Goal: Transaction & Acquisition: Purchase product/service

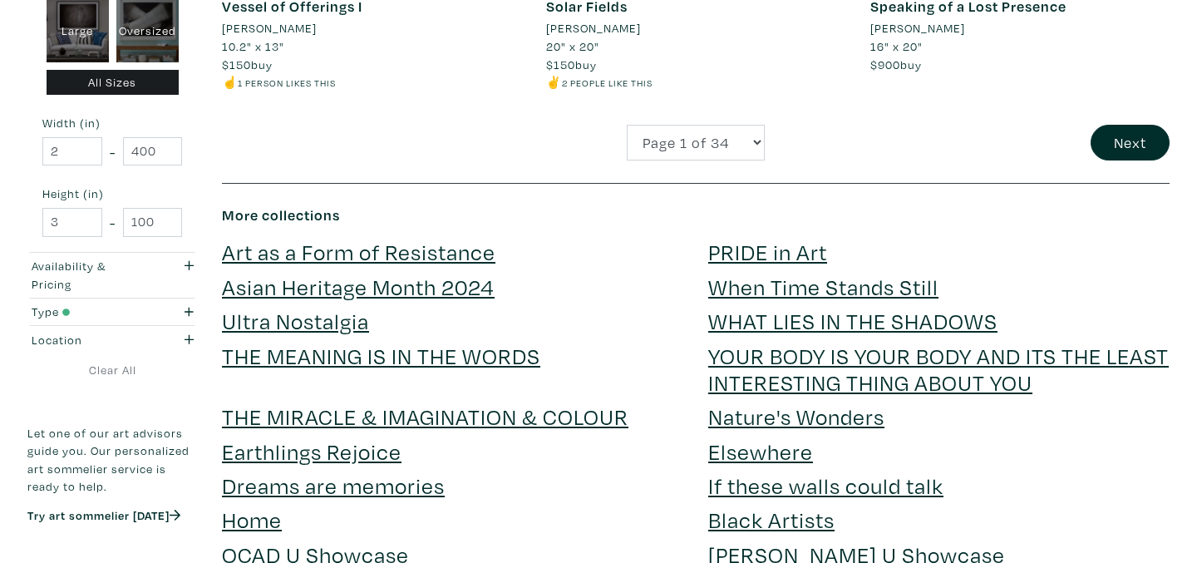
scroll to position [3725, 0]
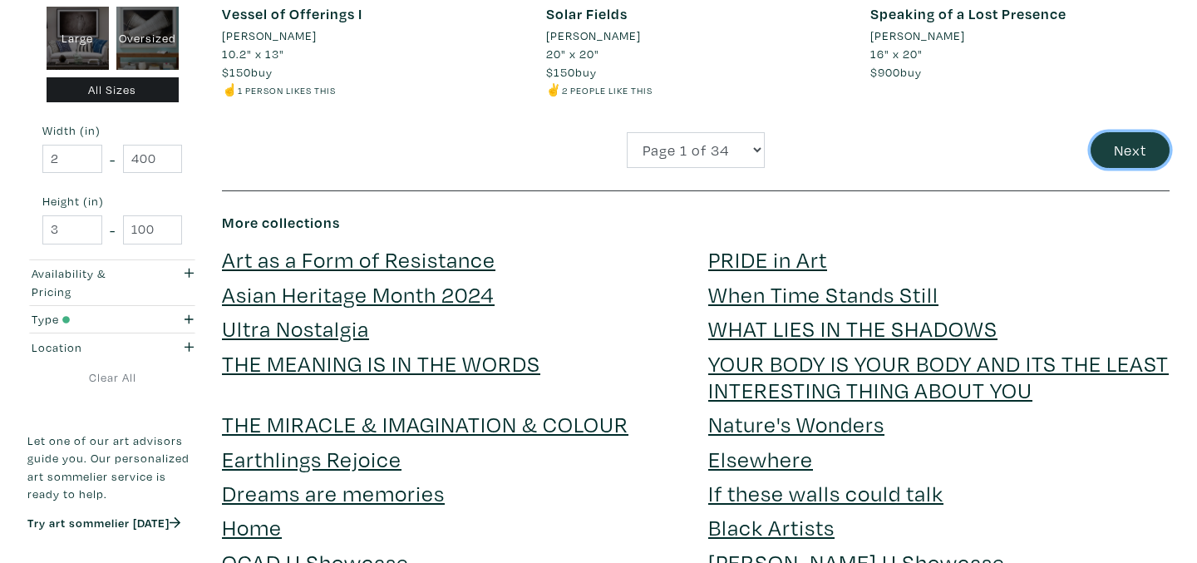
click at [1134, 147] on button "Next" at bounding box center [1130, 150] width 79 height 36
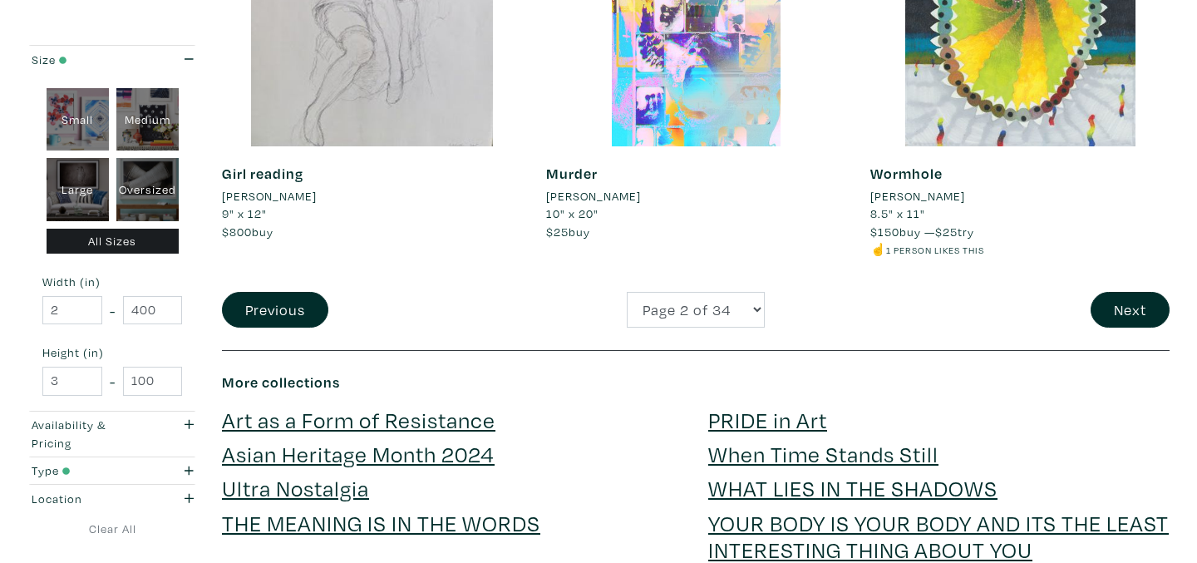
scroll to position [3591, 0]
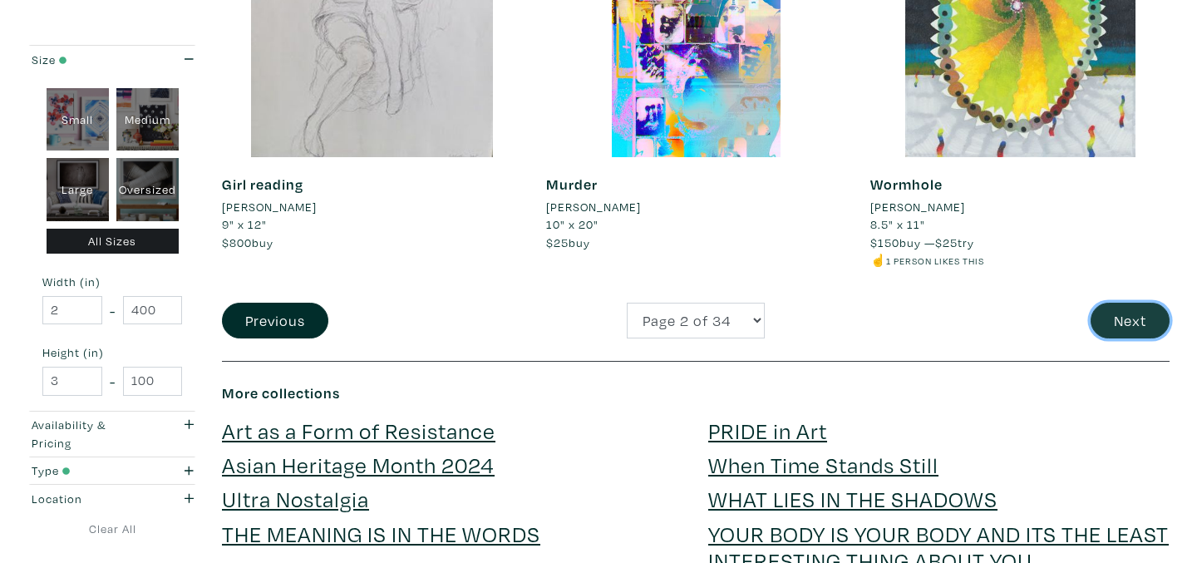
click at [1124, 325] on button "Next" at bounding box center [1130, 321] width 79 height 36
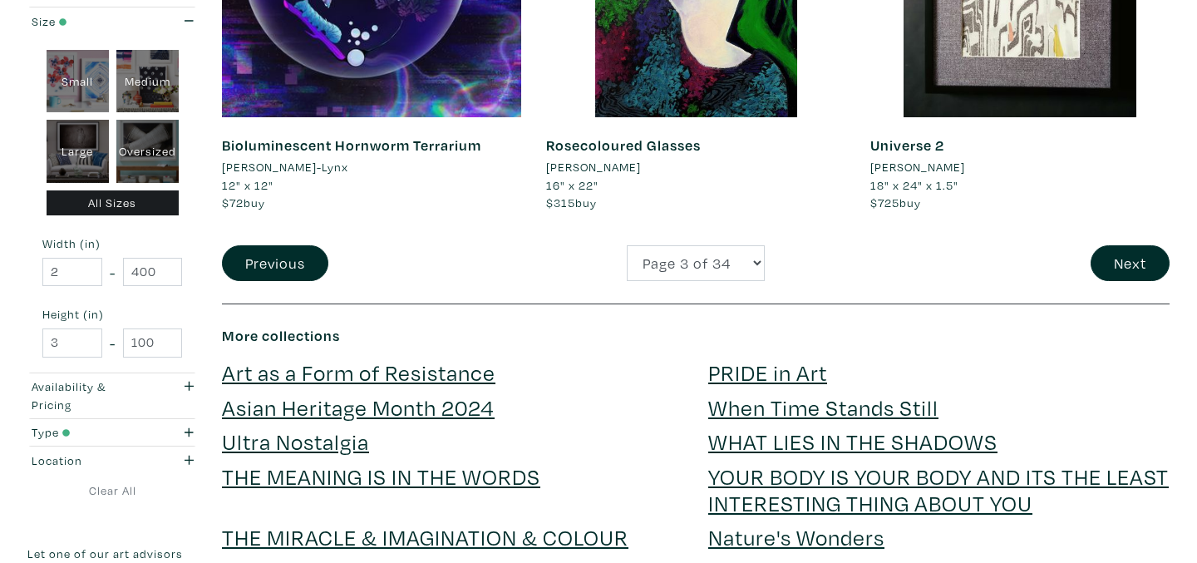
scroll to position [3616, 0]
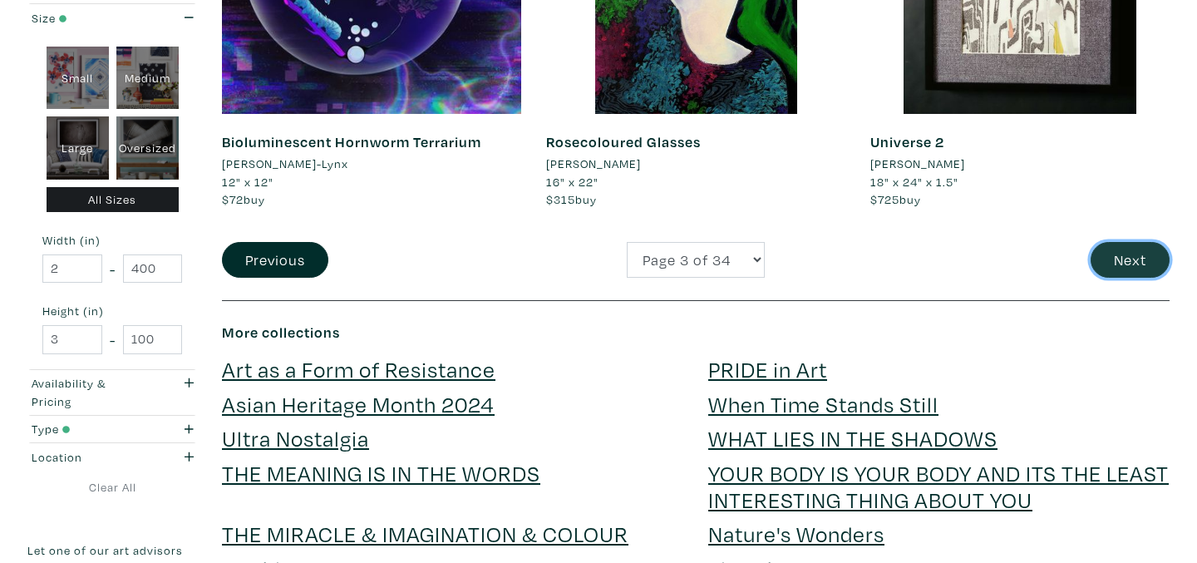
click at [1123, 253] on button "Next" at bounding box center [1130, 260] width 79 height 36
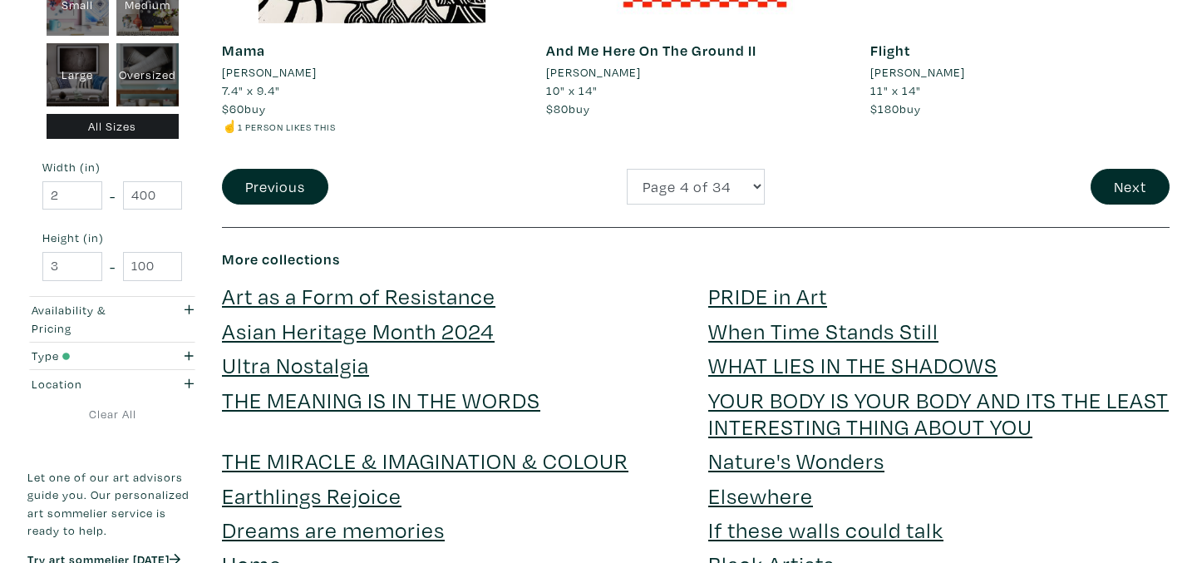
scroll to position [3688, 0]
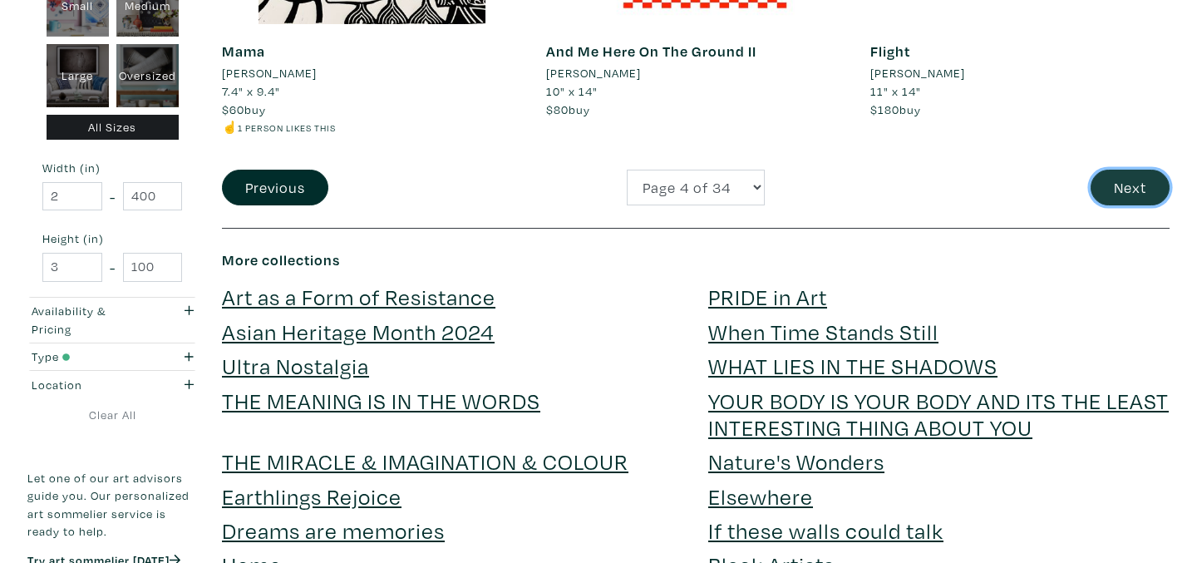
click at [1119, 182] on button "Next" at bounding box center [1130, 188] width 79 height 36
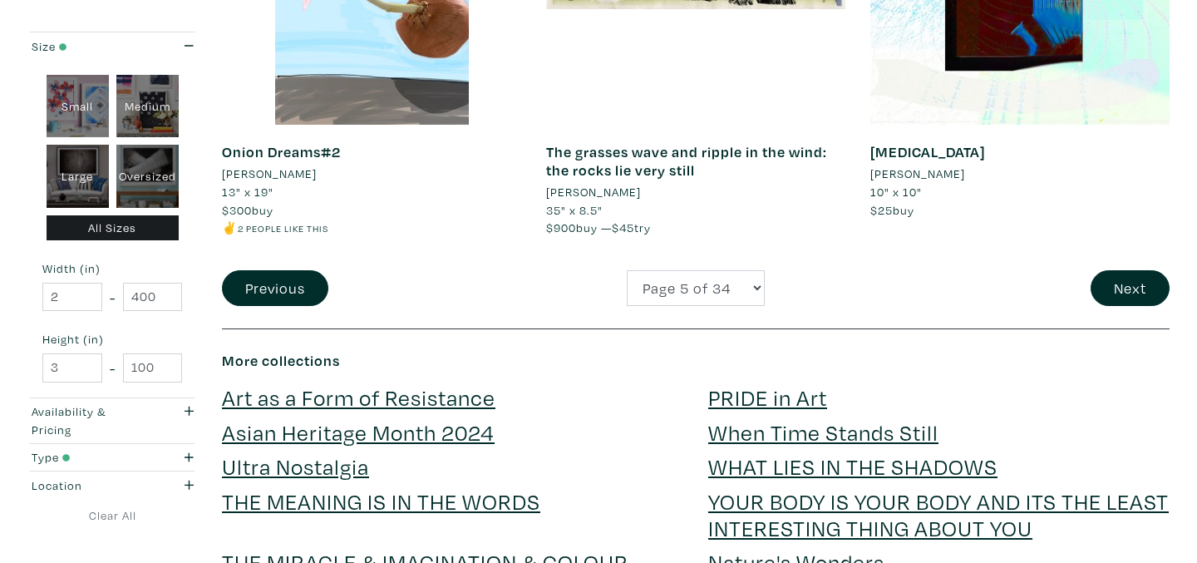
scroll to position [3685, 0]
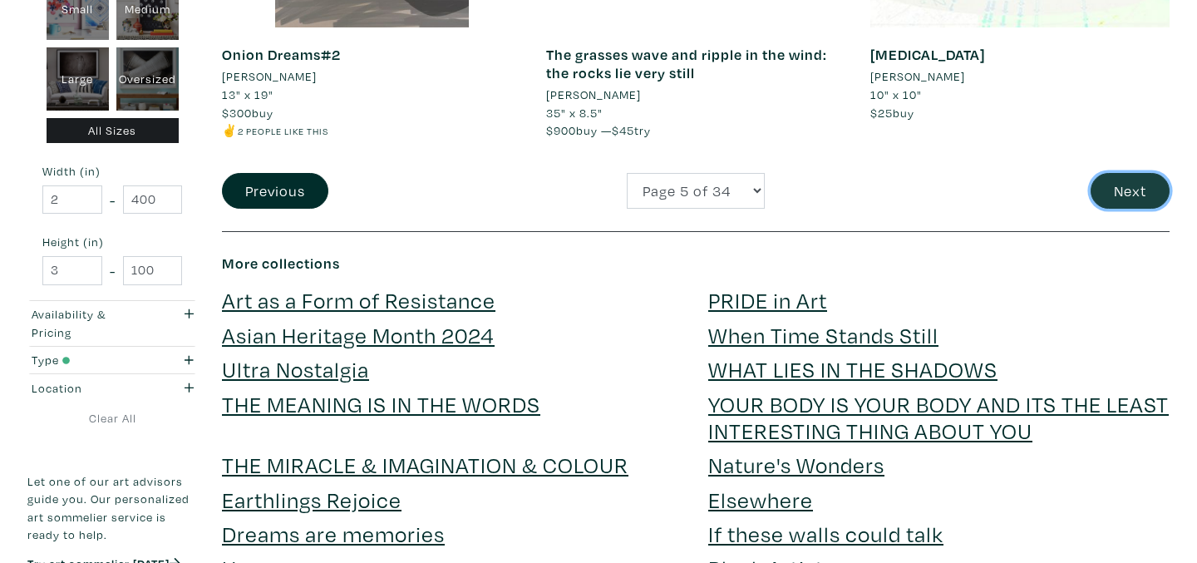
click at [1119, 180] on button "Next" at bounding box center [1130, 191] width 79 height 36
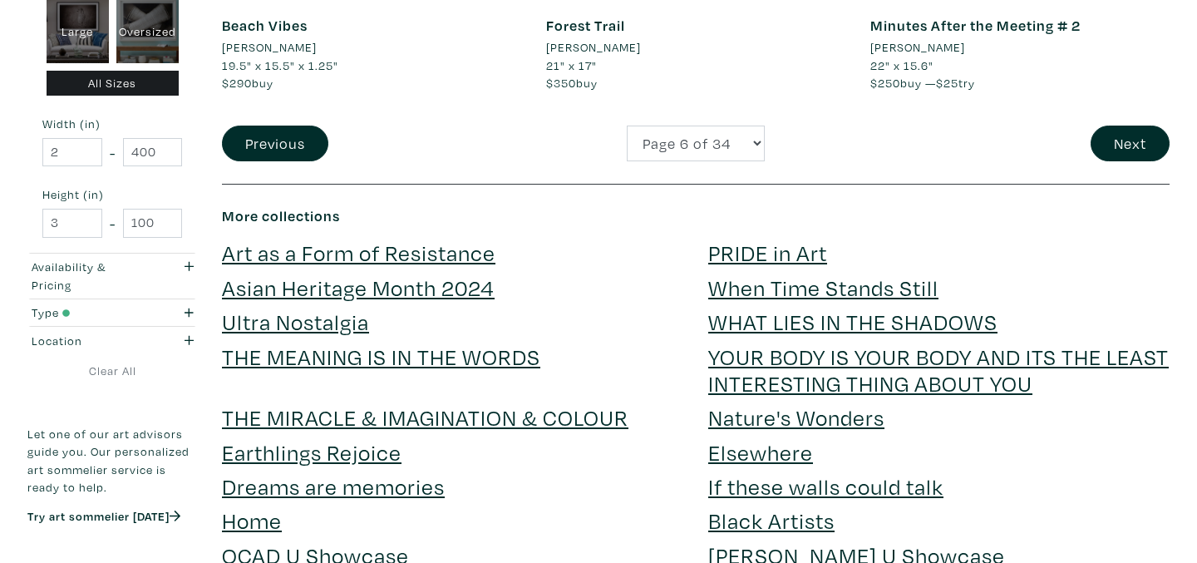
scroll to position [3730, 0]
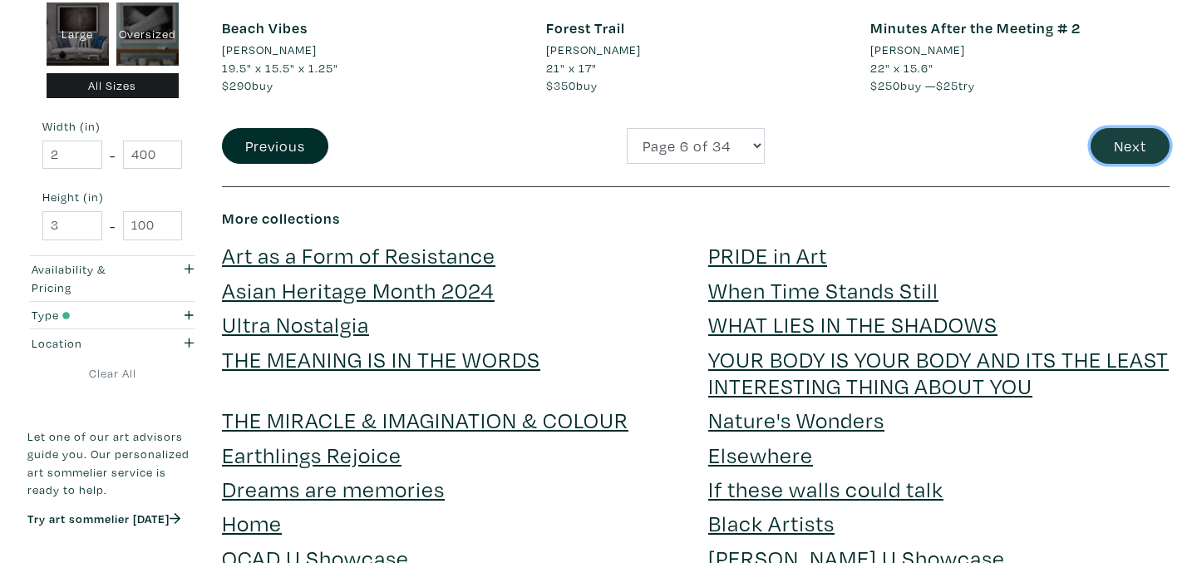
click at [1119, 130] on button "Next" at bounding box center [1130, 146] width 79 height 36
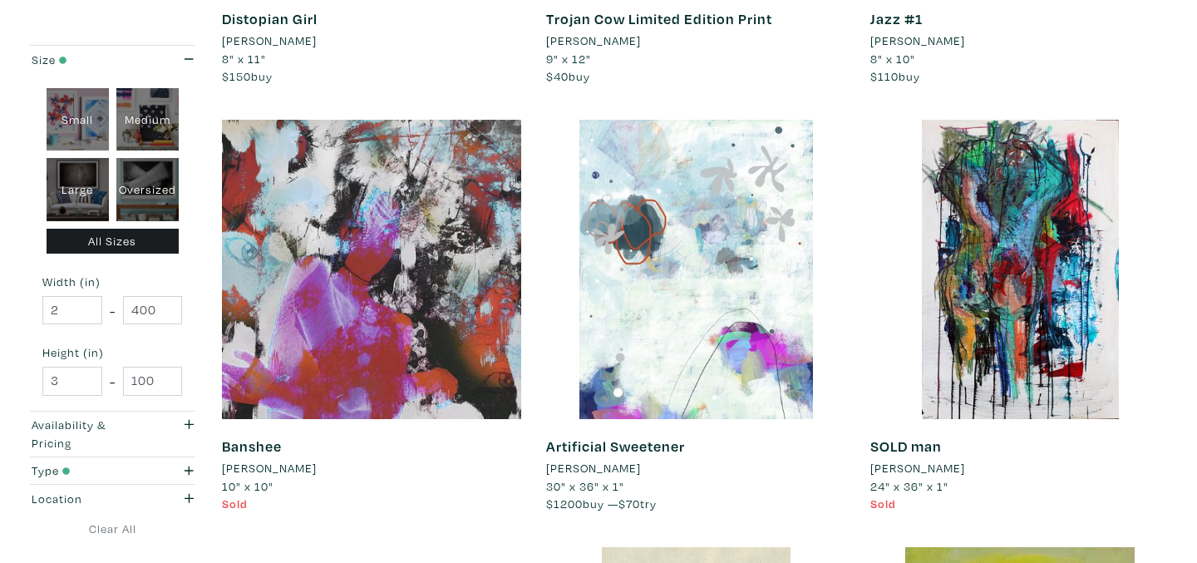
scroll to position [2868, 0]
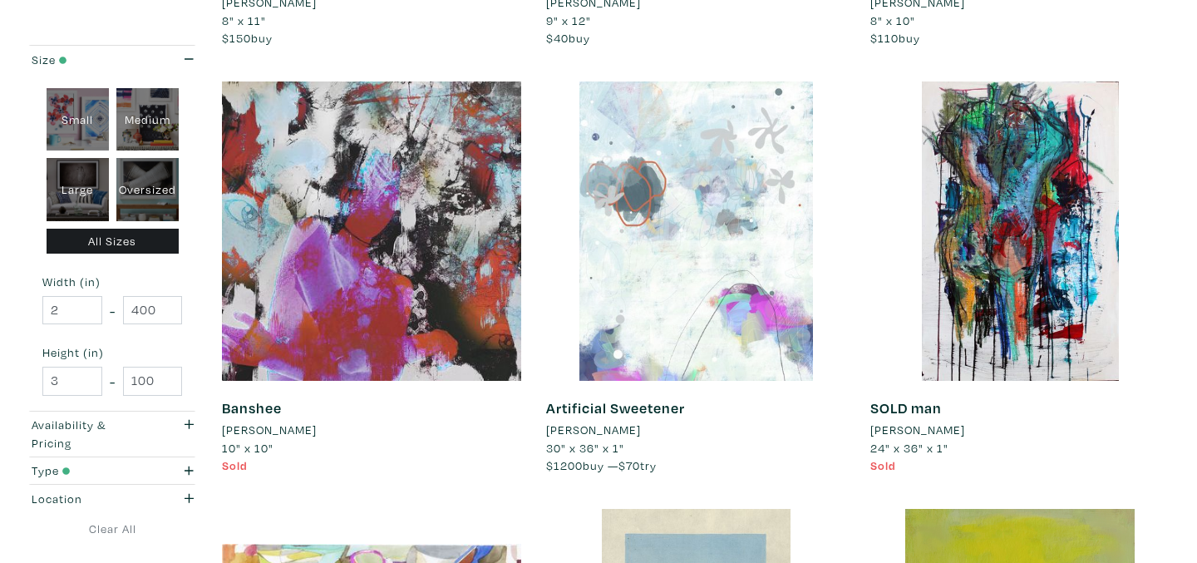
click at [711, 278] on div at bounding box center [695, 230] width 299 height 299
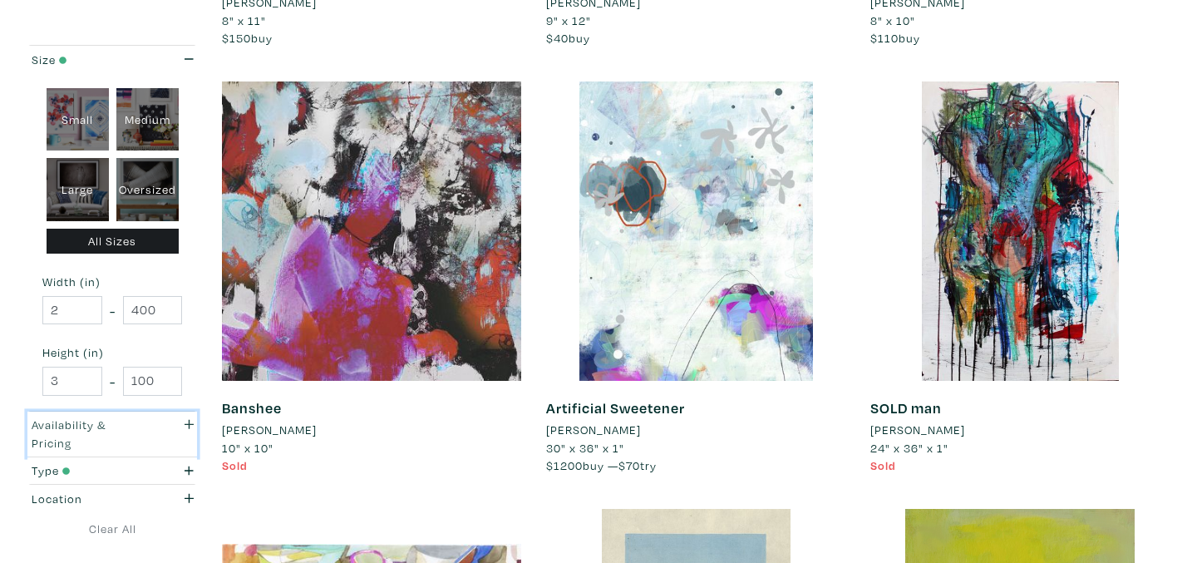
click at [127, 446] on div "Availability & Pricing" at bounding box center [90, 434] width 116 height 36
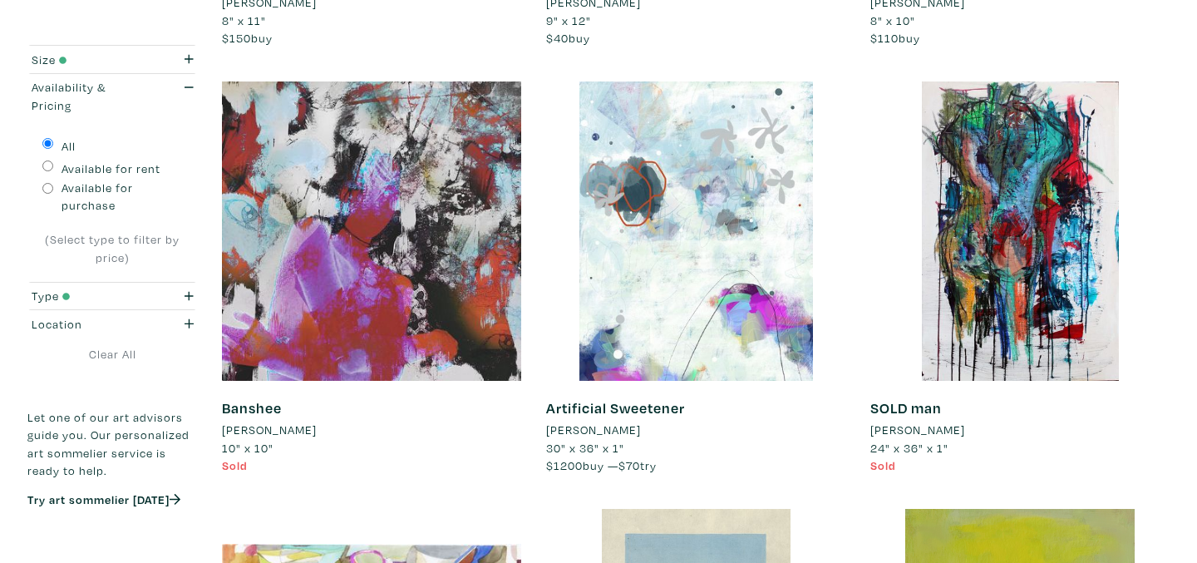
click at [97, 187] on label "Available for purchase" at bounding box center [122, 197] width 121 height 36
click at [53, 187] on input "Available for purchase" at bounding box center [47, 188] width 11 height 11
radio input "true"
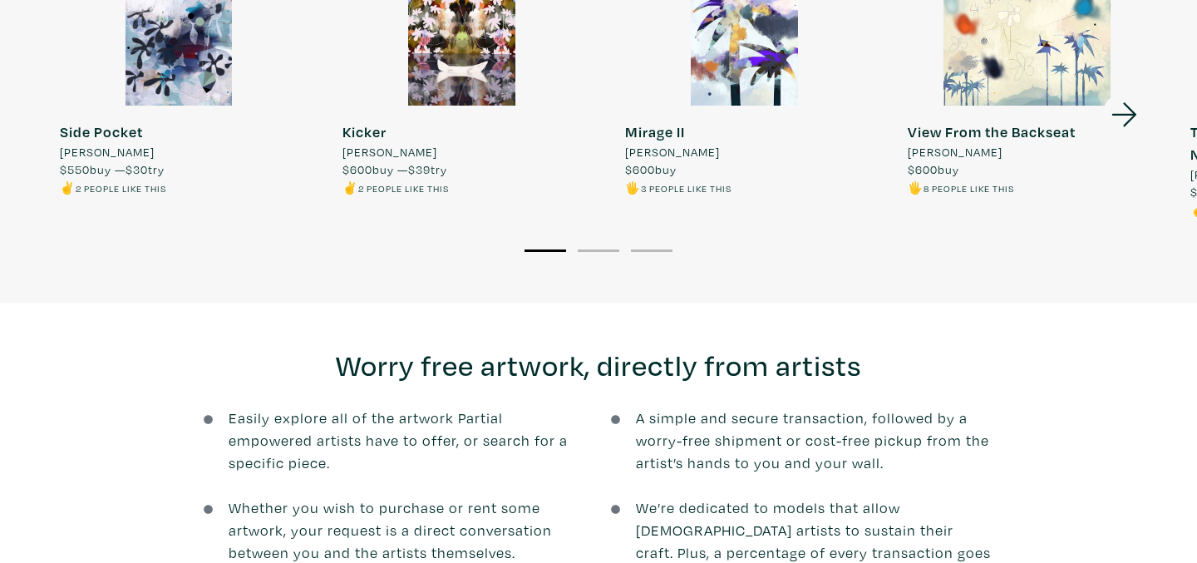
scroll to position [1322, 0]
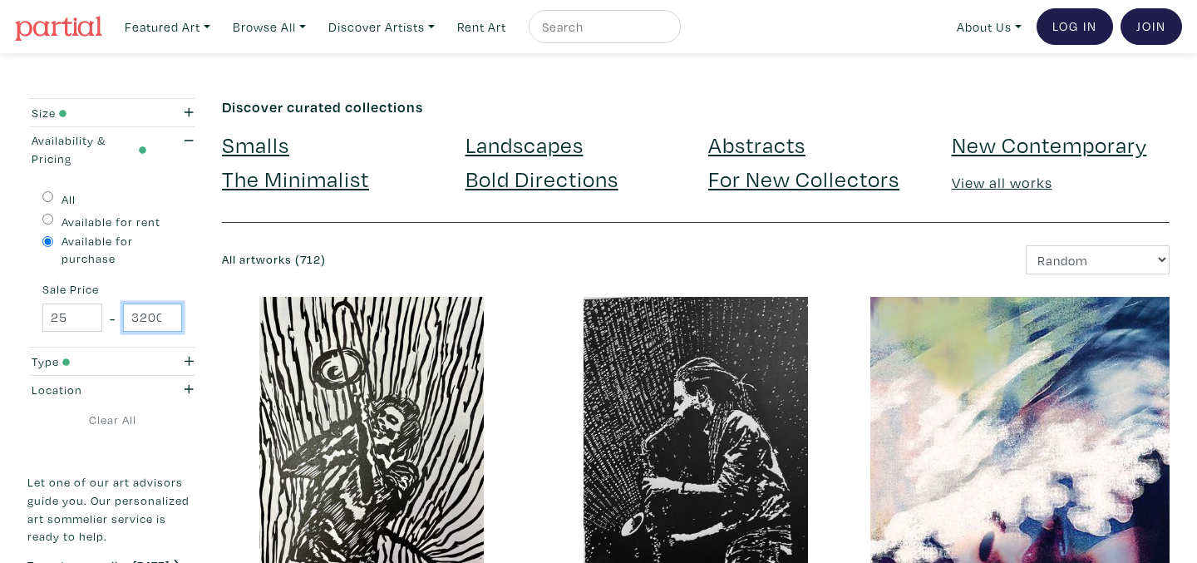
click at [143, 316] on input "3200" at bounding box center [153, 317] width 60 height 29
type input "1000"
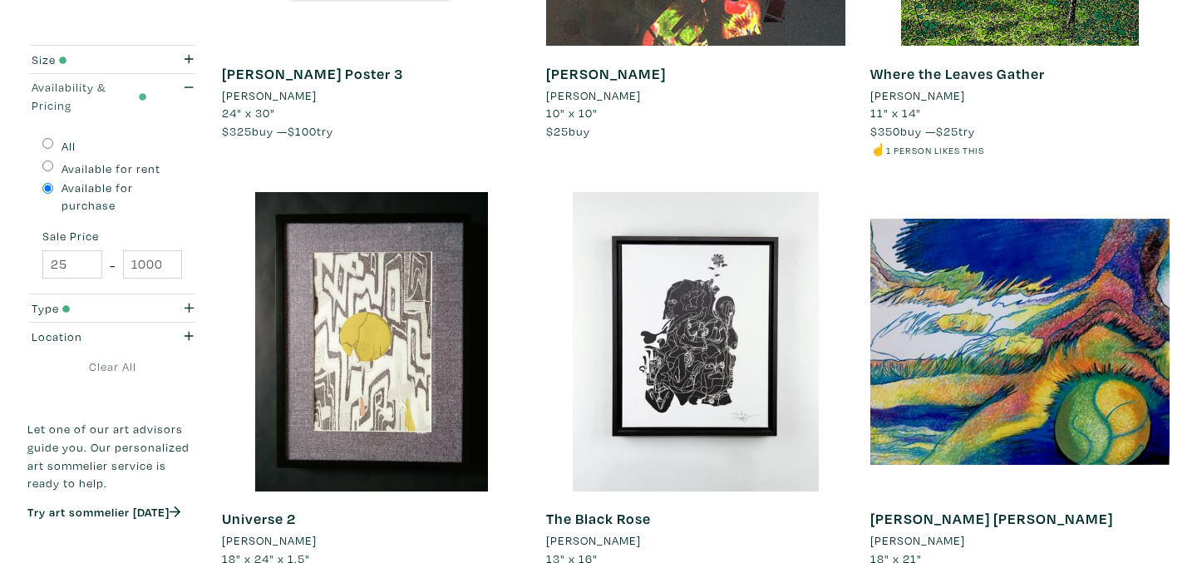
scroll to position [1469, 0]
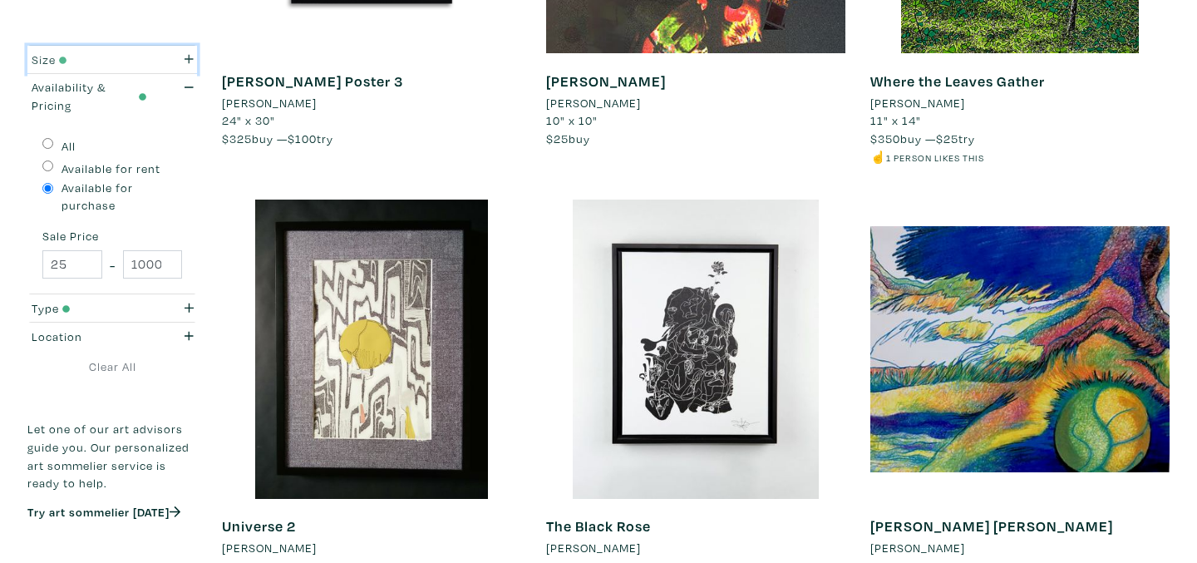
click at [185, 62] on icon "button" at bounding box center [189, 59] width 9 height 12
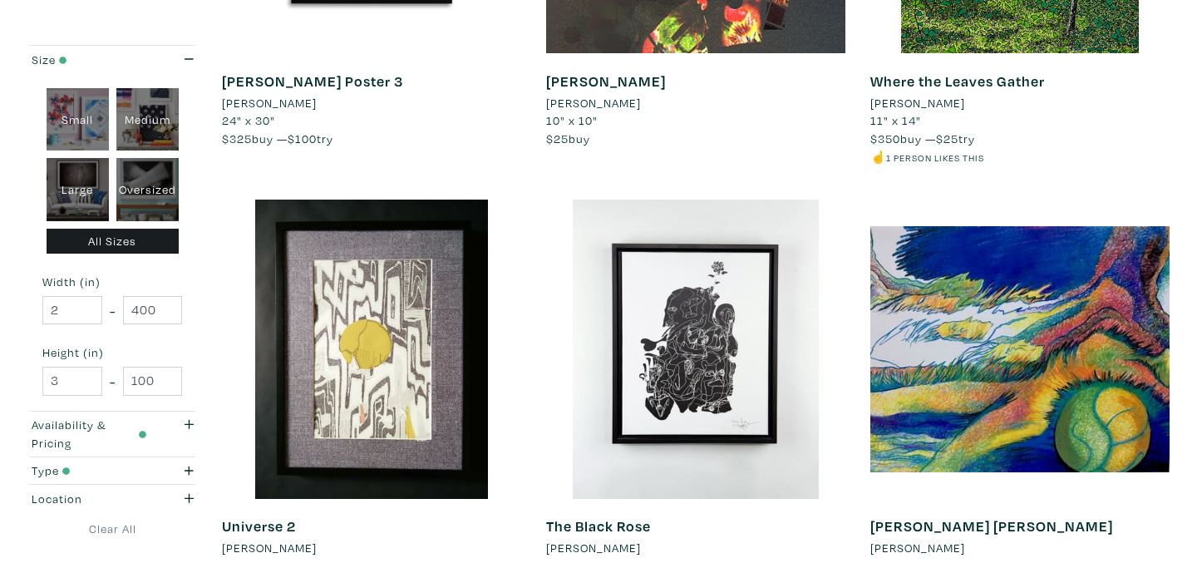
click at [81, 188] on div "Large" at bounding box center [78, 189] width 62 height 63
type input "28"
type input "48"
type input "28"
type input "48"
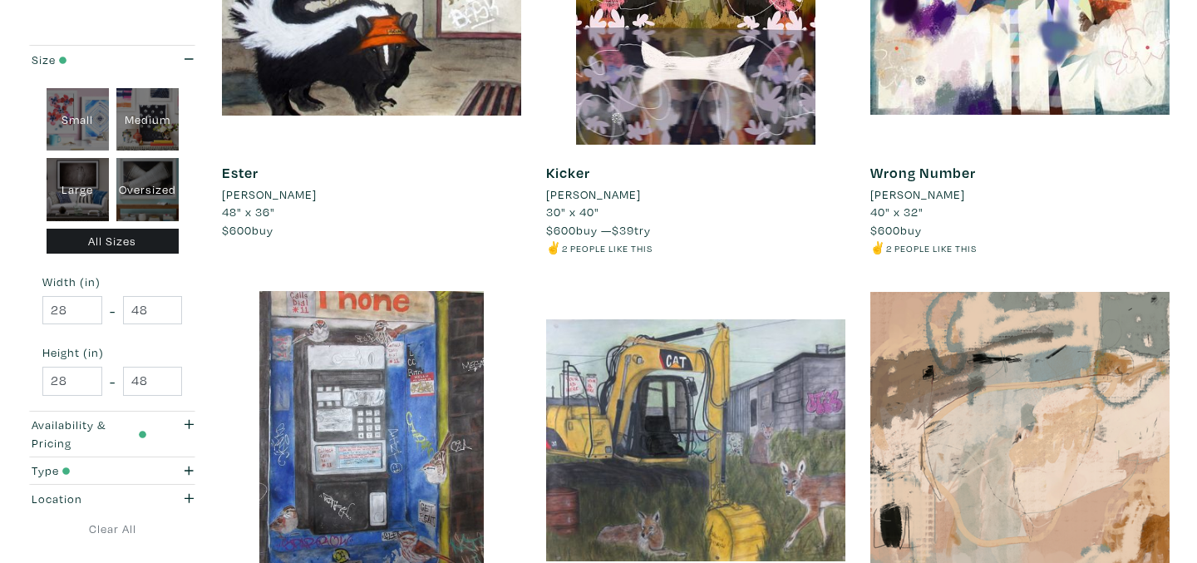
scroll to position [434, 0]
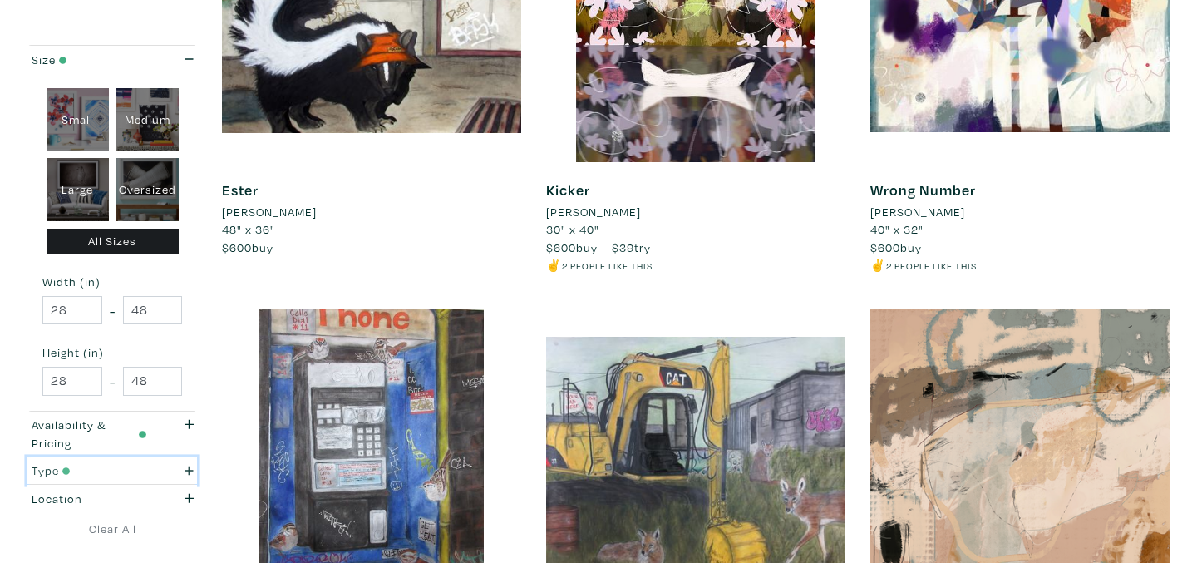
click at [182, 473] on div "button" at bounding box center [182, 470] width 47 height 18
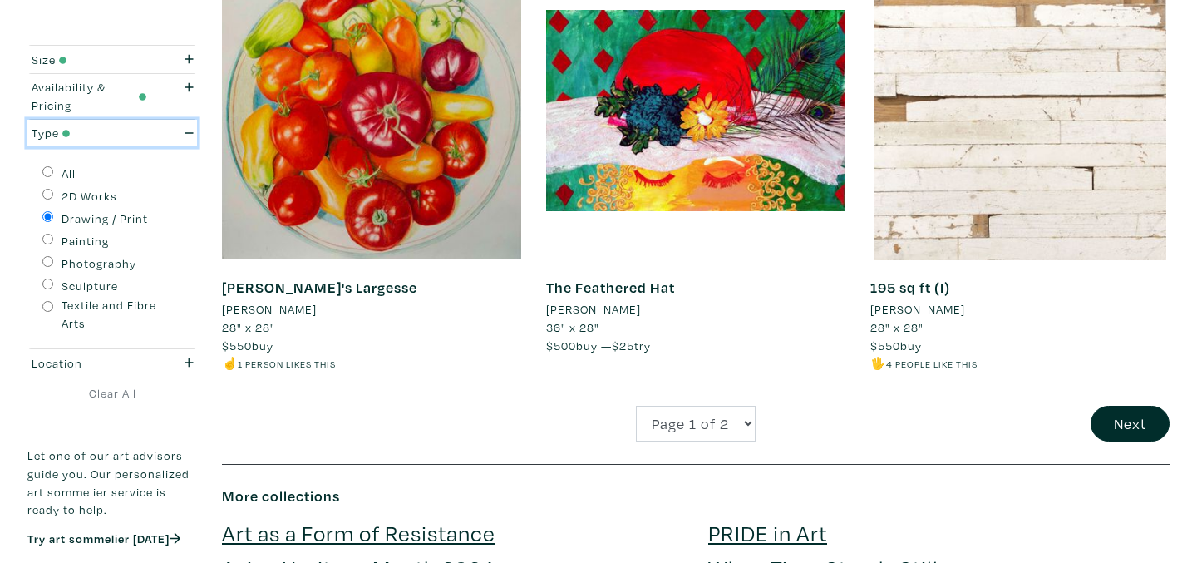
scroll to position [3414, 0]
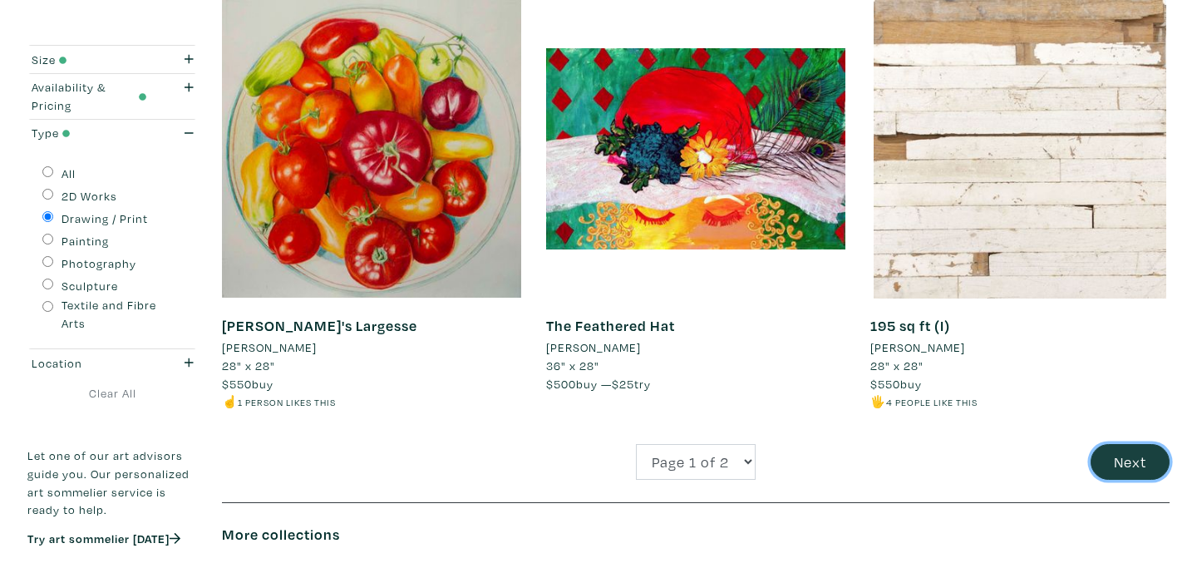
click at [1133, 444] on button "Next" at bounding box center [1130, 462] width 79 height 36
